Goal: Transaction & Acquisition: Purchase product/service

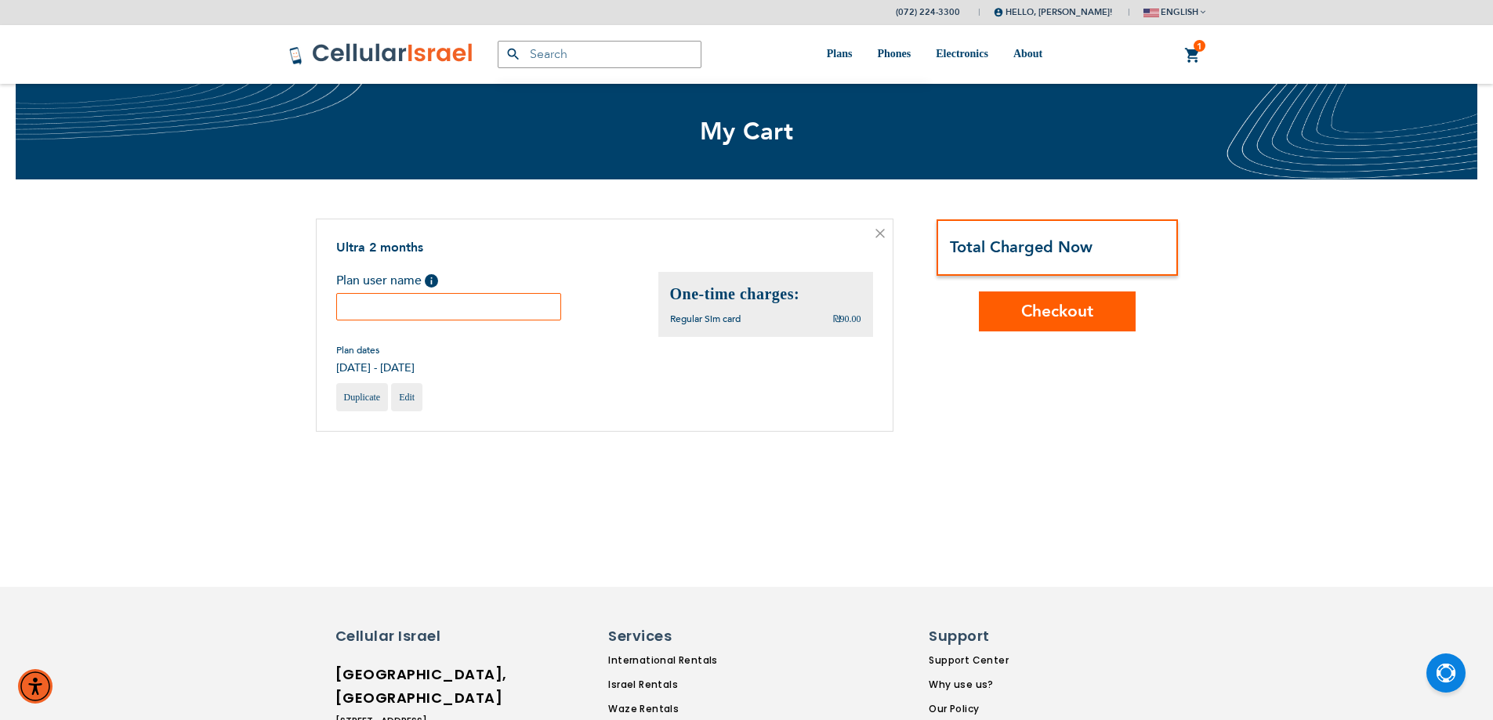
click at [451, 302] on input "text" at bounding box center [449, 306] width 226 height 27
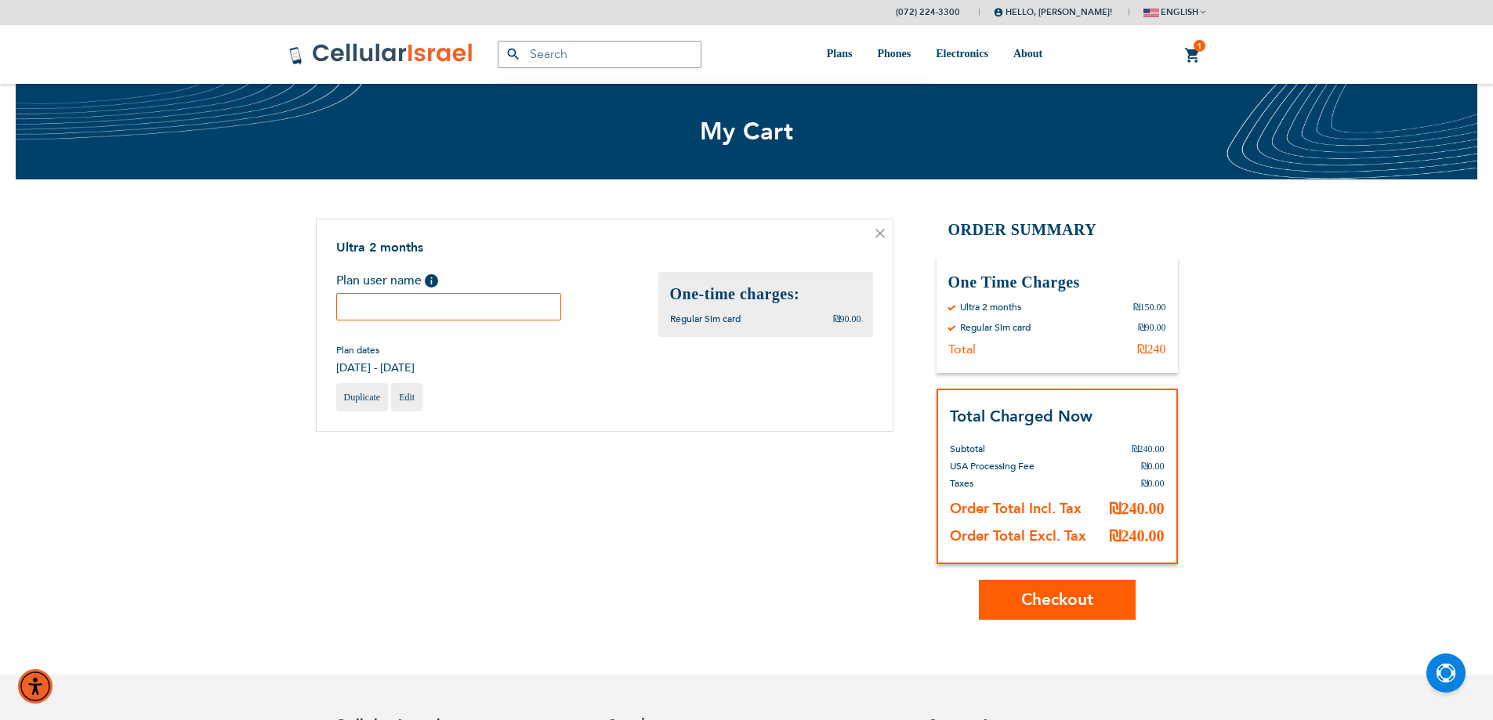
type input "j"
type input "חיים"
click at [1042, 608] on span "Checkout" at bounding box center [1057, 599] width 72 height 23
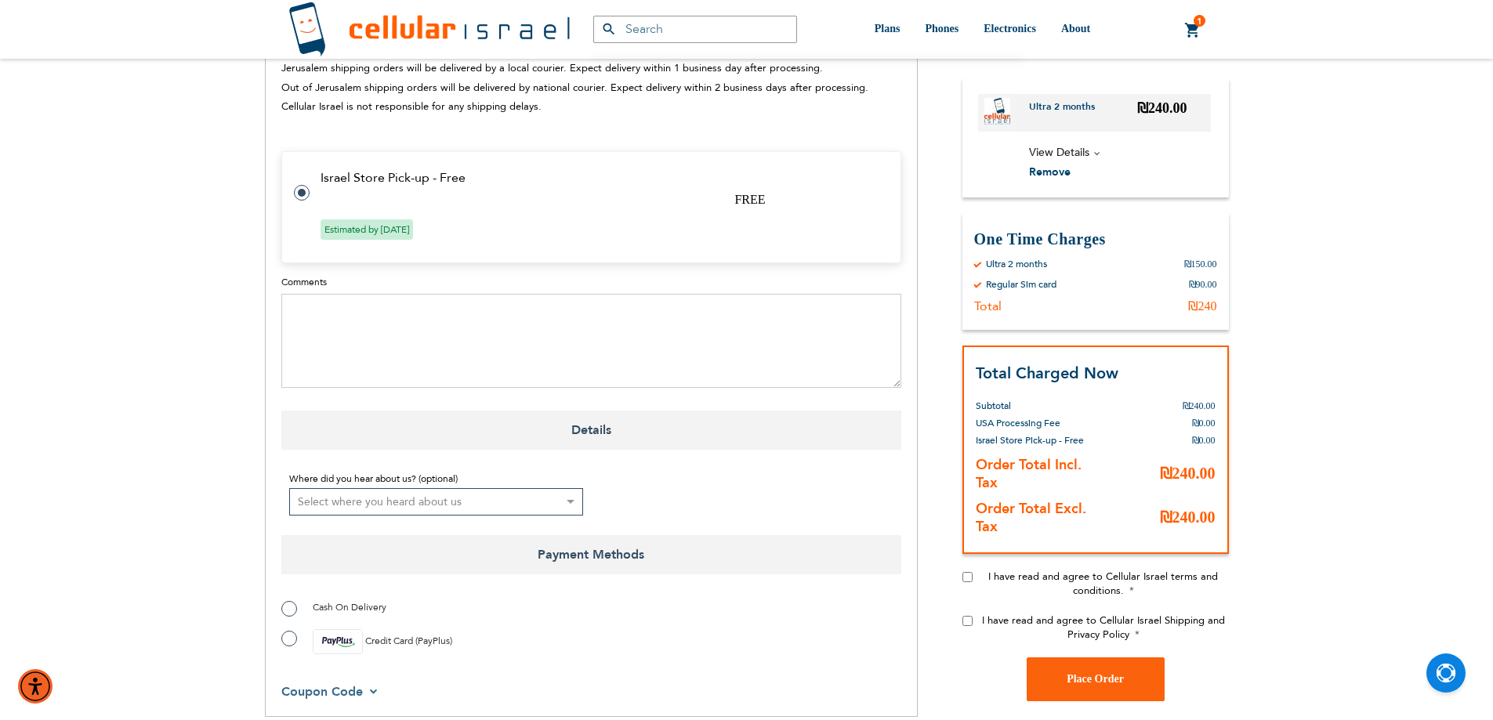
scroll to position [862, 0]
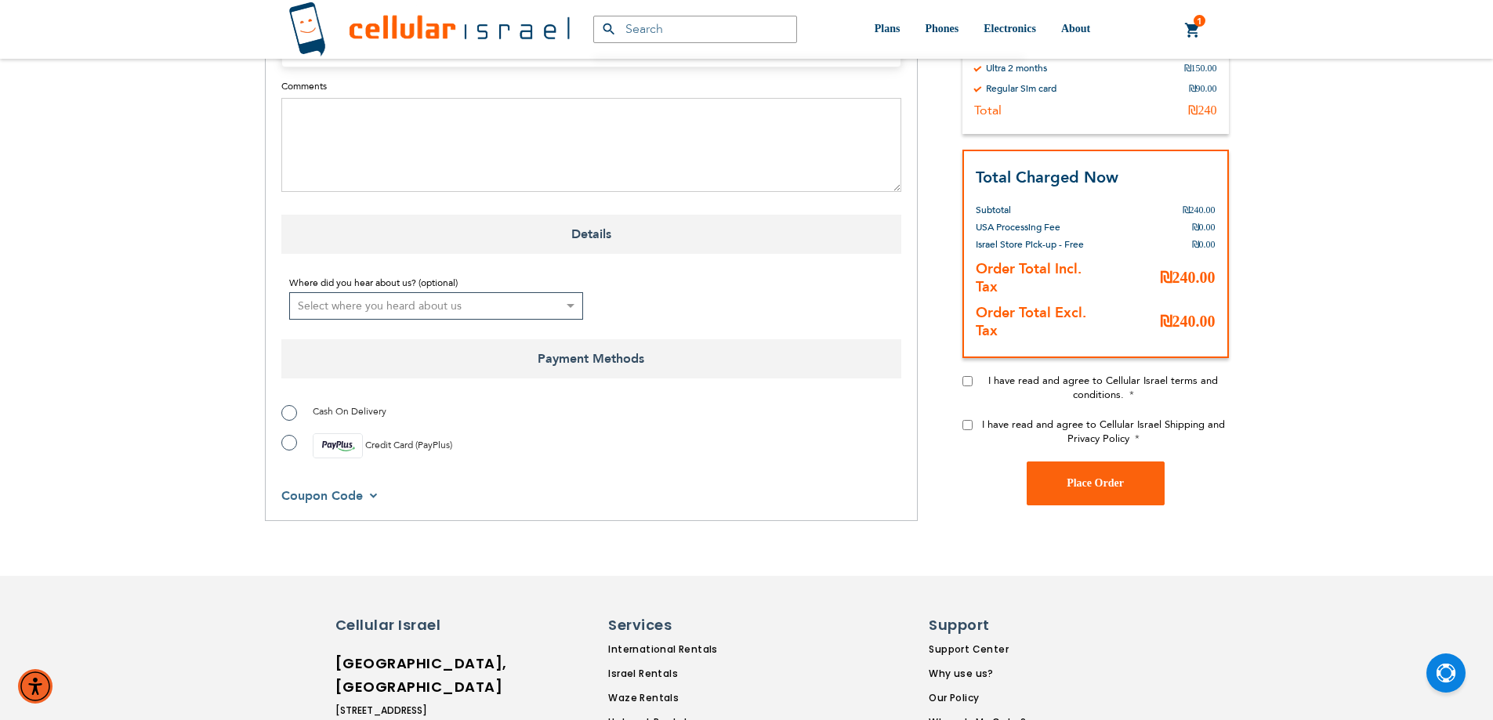
click at [291, 433] on label "Credit Card (PayPlus)" at bounding box center [366, 445] width 171 height 25
radio input "true"
click at [968, 376] on input "I have read and agree to Cellular Israel terms and conditions." at bounding box center [967, 381] width 10 height 10
checkbox input "true"
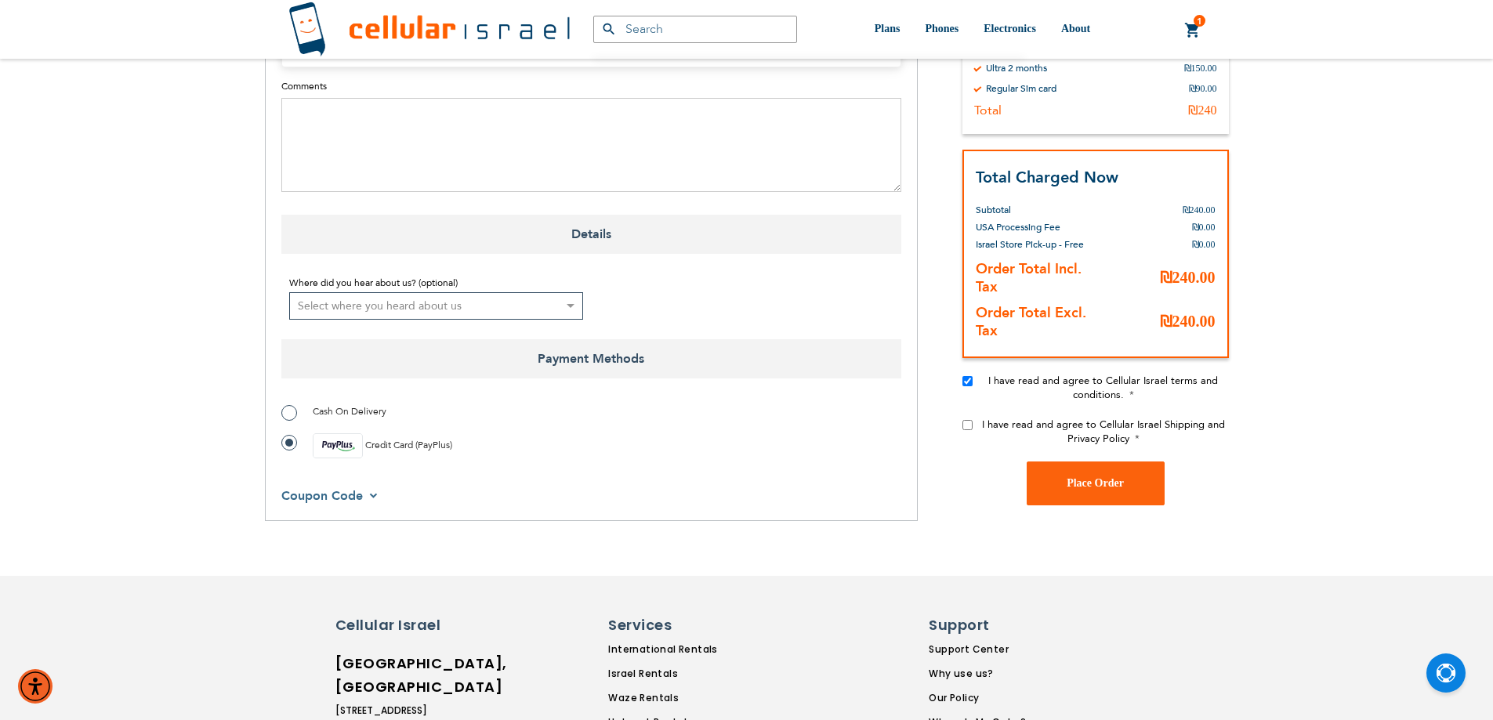
click at [968, 420] on input "I have read and agree to Cellular Israel Shipping and Privacy Policy" at bounding box center [967, 425] width 10 height 10
checkbox input "true"
click at [1089, 462] on button "Place Order" at bounding box center [1095, 484] width 138 height 44
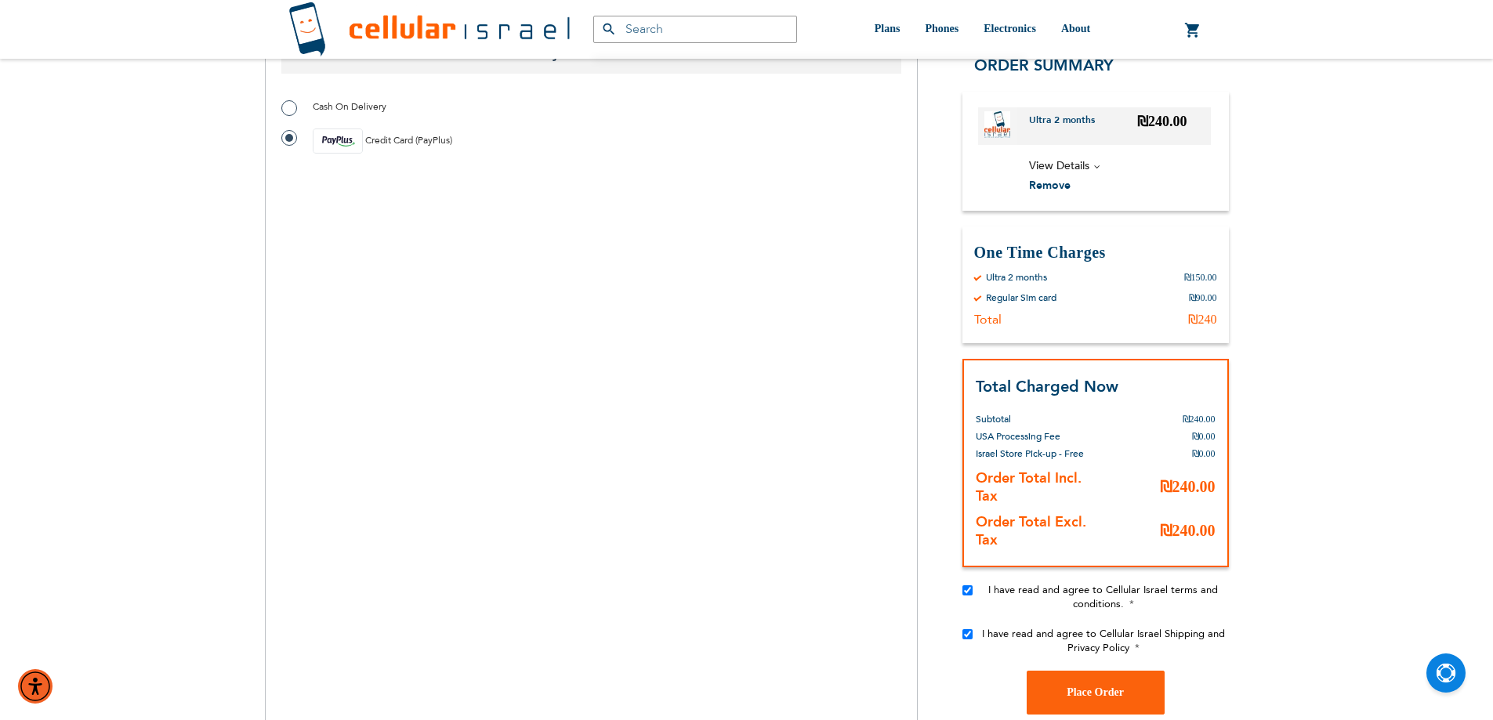
scroll to position [1089, 0]
